Goal: Transaction & Acquisition: Purchase product/service

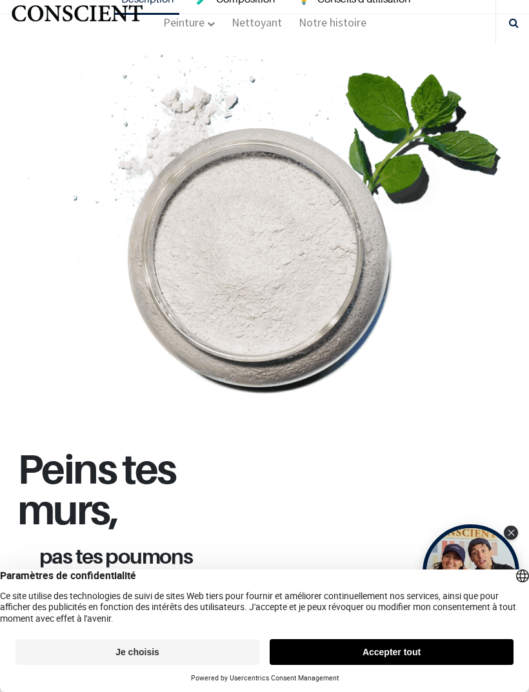
click at [359, 660] on button "Accepter tout" at bounding box center [391, 652] width 244 height 26
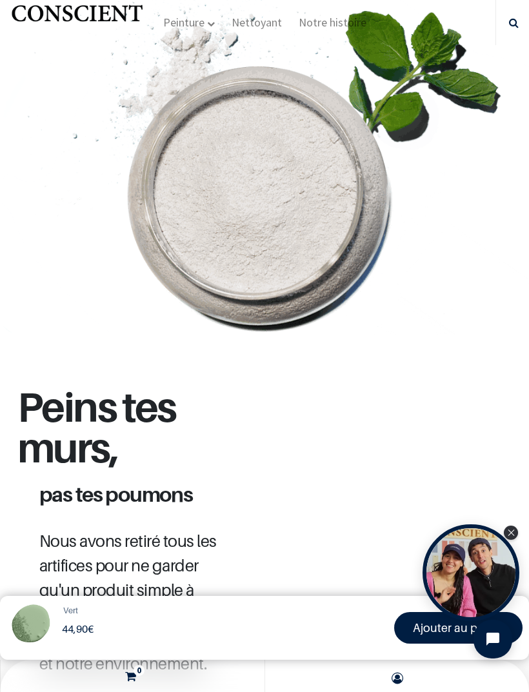
scroll to position [839, 0]
